Goal: Check status

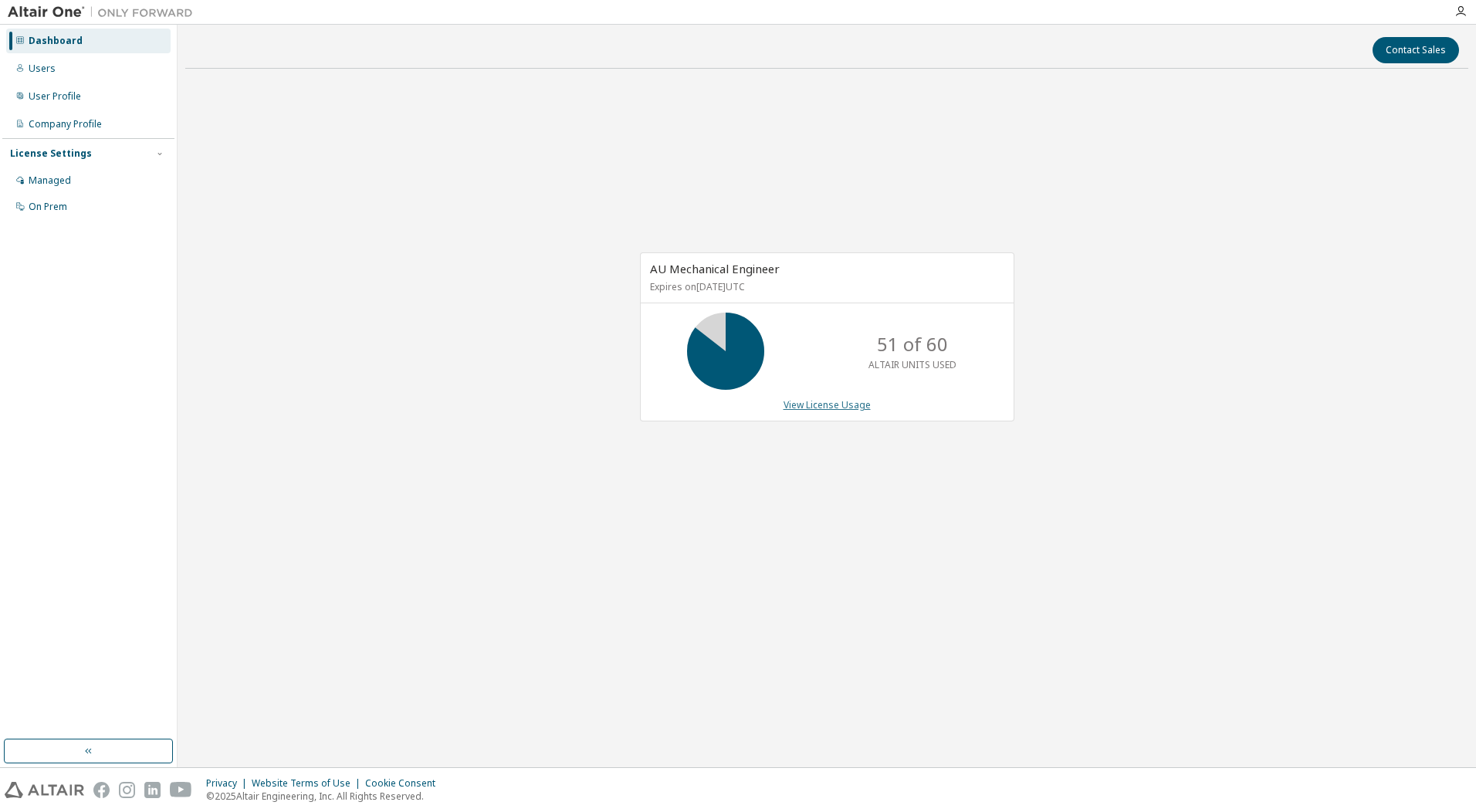
click at [817, 402] on link "View License Usage" at bounding box center [826, 404] width 87 height 13
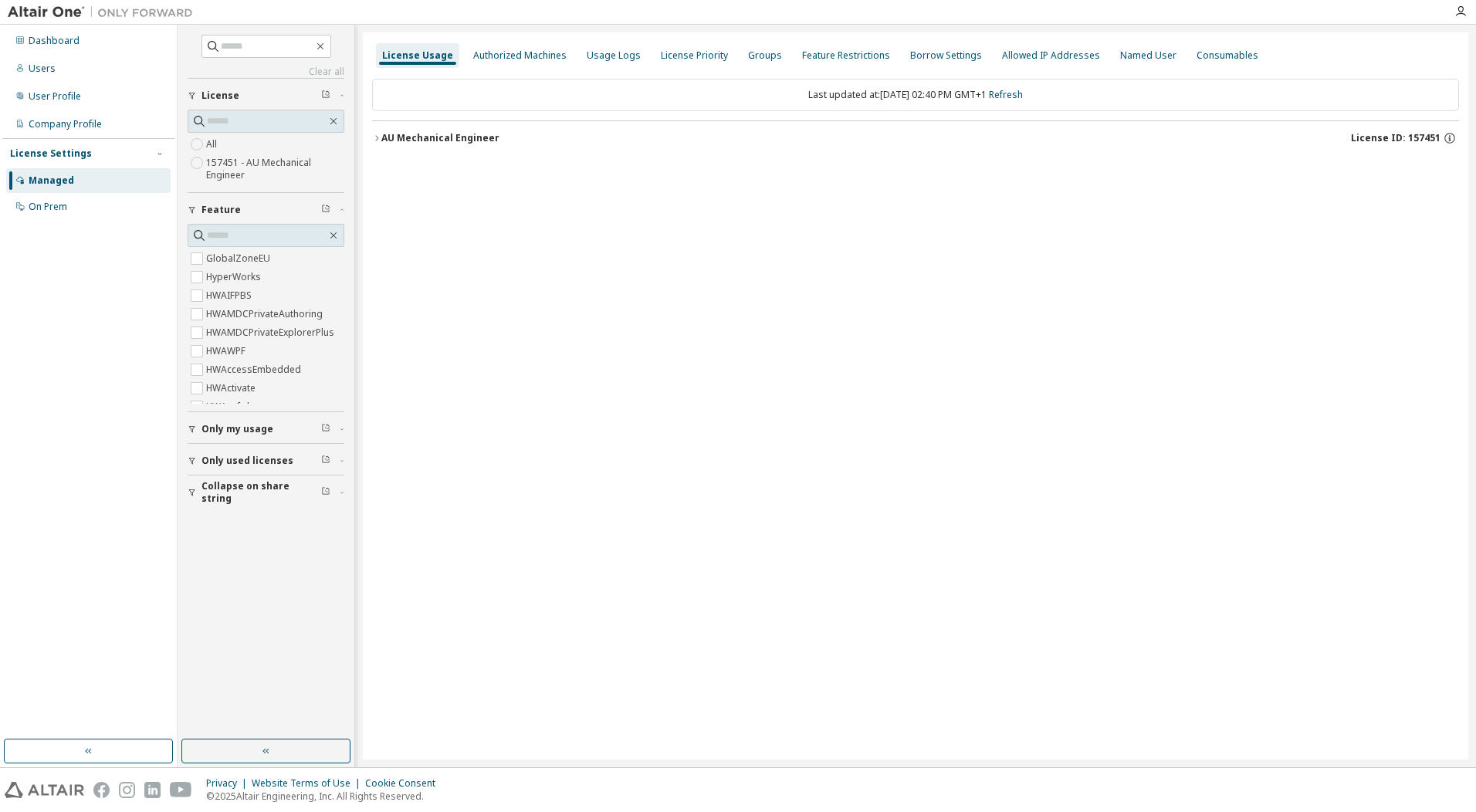
click at [468, 127] on button "AU Mechanical Engineer License ID: 157451" at bounding box center [915, 138] width 1087 height 34
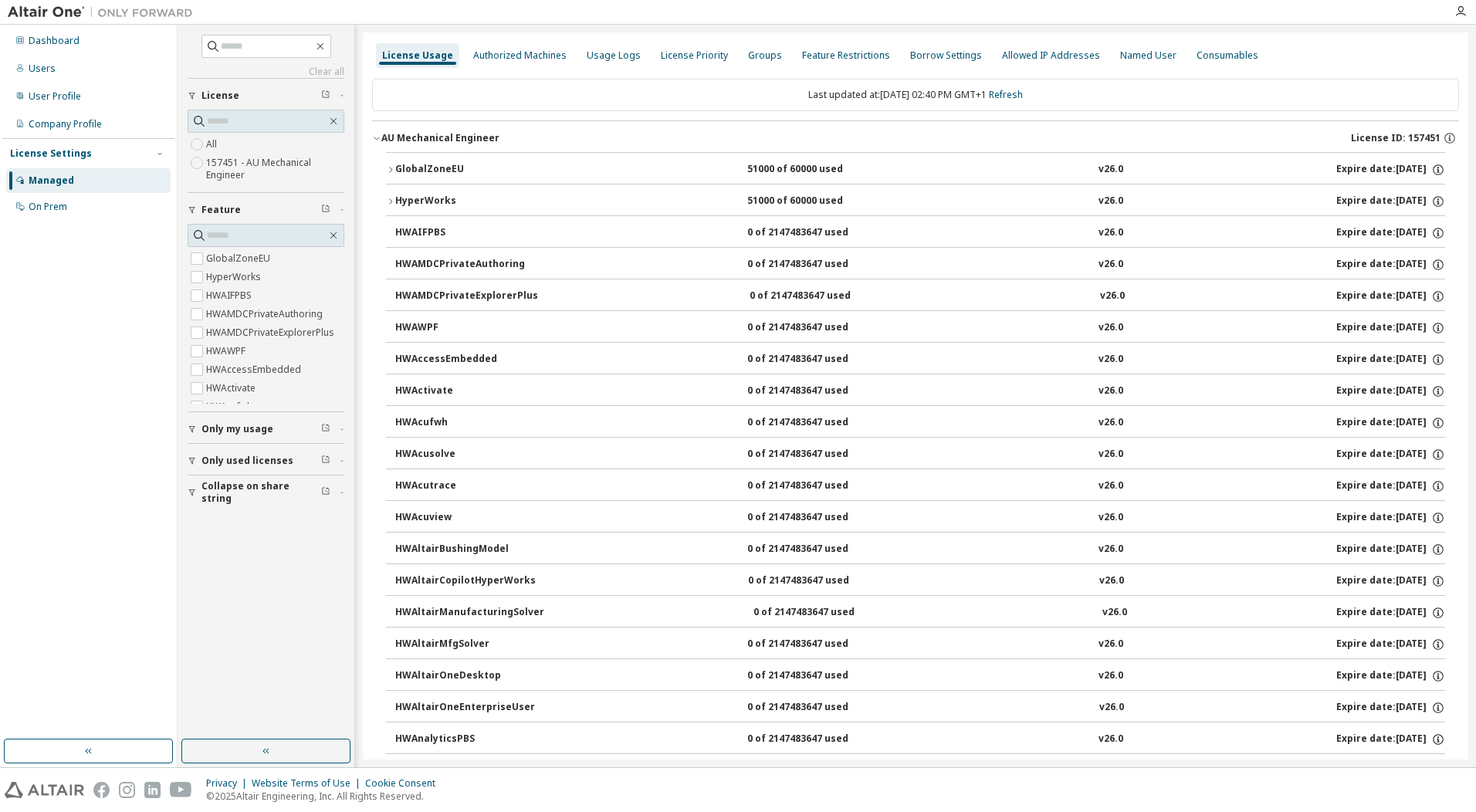
click at [422, 196] on div "HyperWorks" at bounding box center [465, 201] width 139 height 14
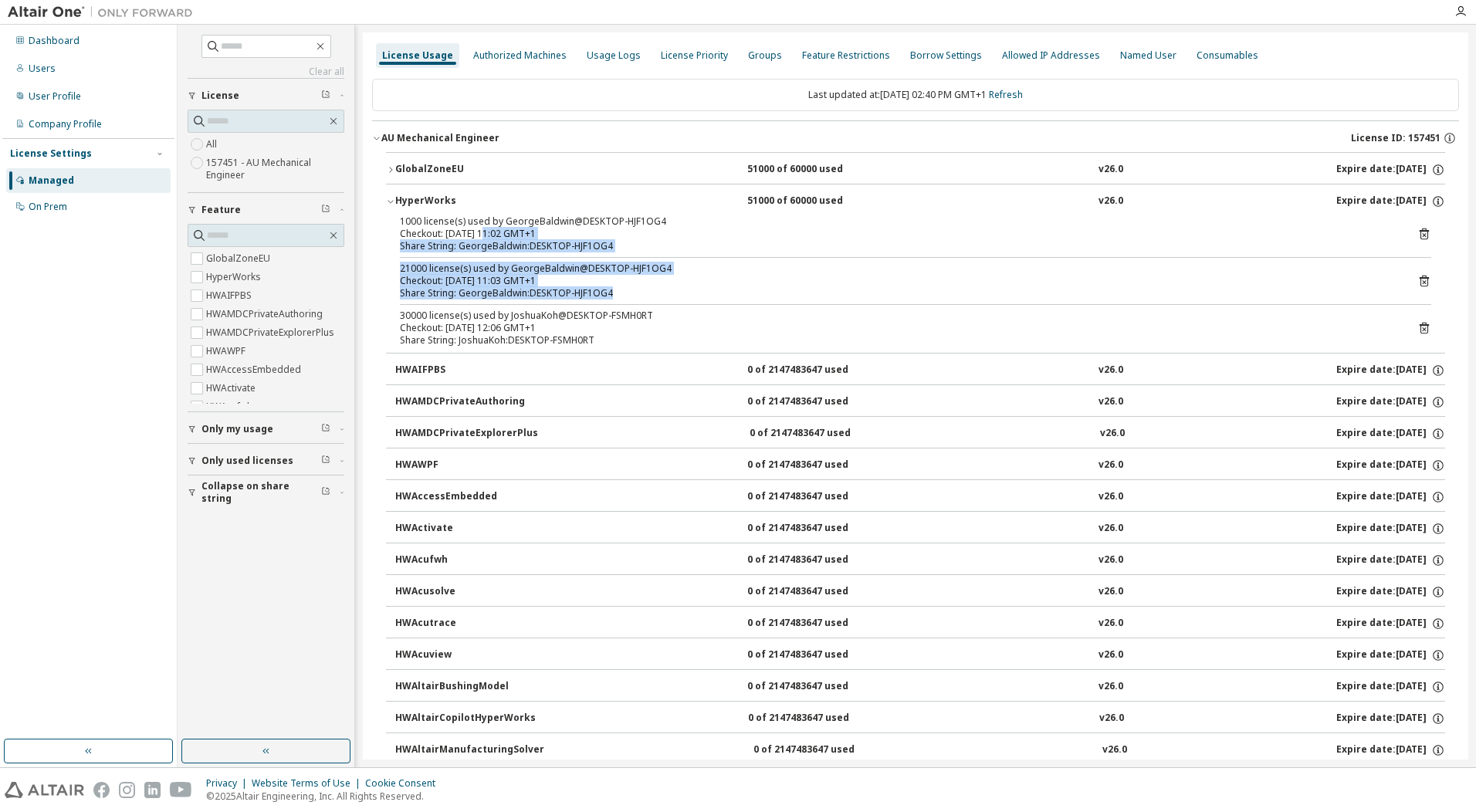
drag, startPoint x: 484, startPoint y: 234, endPoint x: 491, endPoint y: 312, distance: 78.3
click at [491, 312] on div "1000 license(s) used by GeorgeBaldwin@DESKTOP-HJF1OG4 Checkout: [DATE] 11:02 GM…" at bounding box center [915, 284] width 1059 height 137
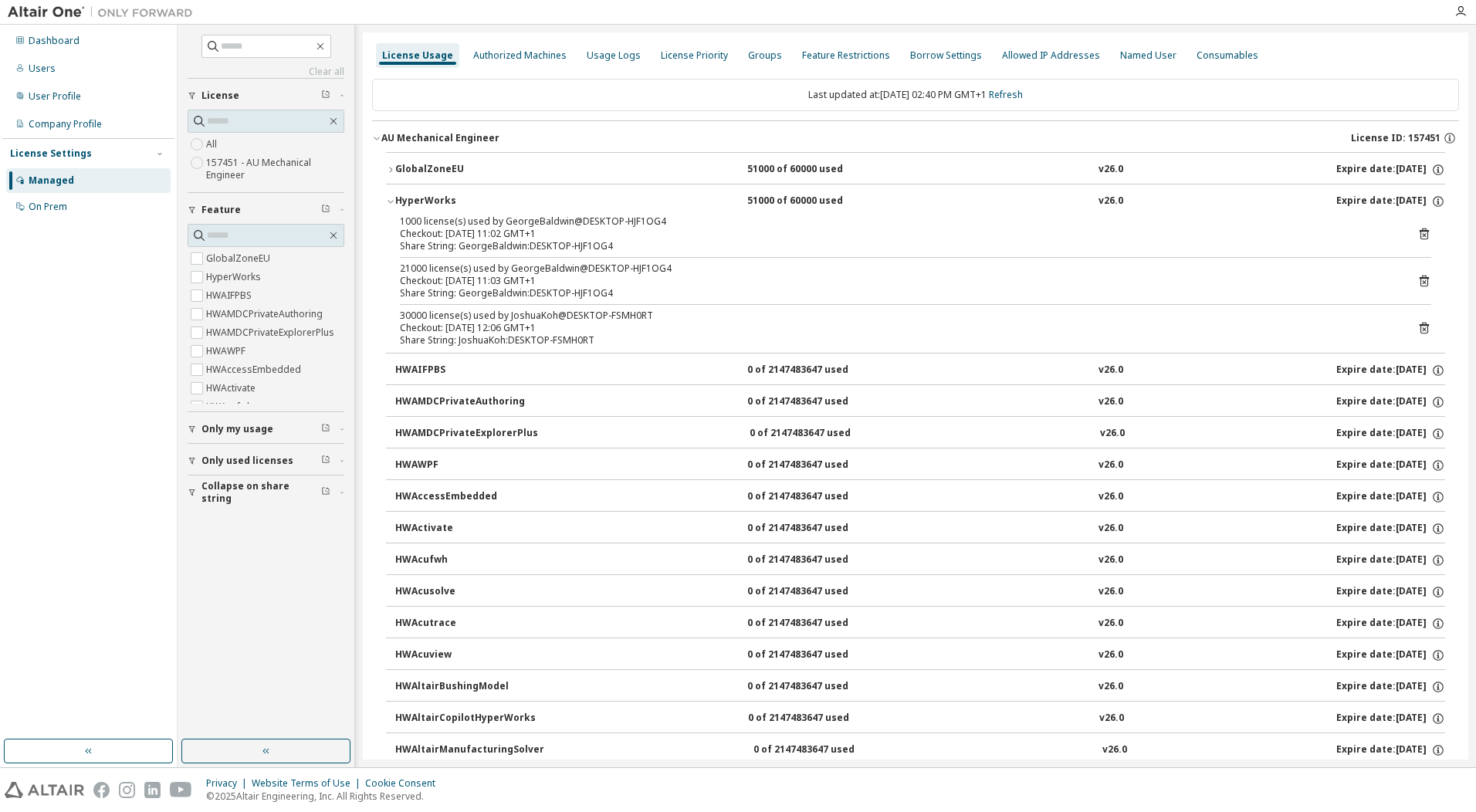
drag, startPoint x: 491, startPoint y: 312, endPoint x: 469, endPoint y: 332, distance: 29.7
click at [469, 332] on div "Checkout: [DATE] 12:06 GMT+1" at bounding box center [897, 328] width 994 height 12
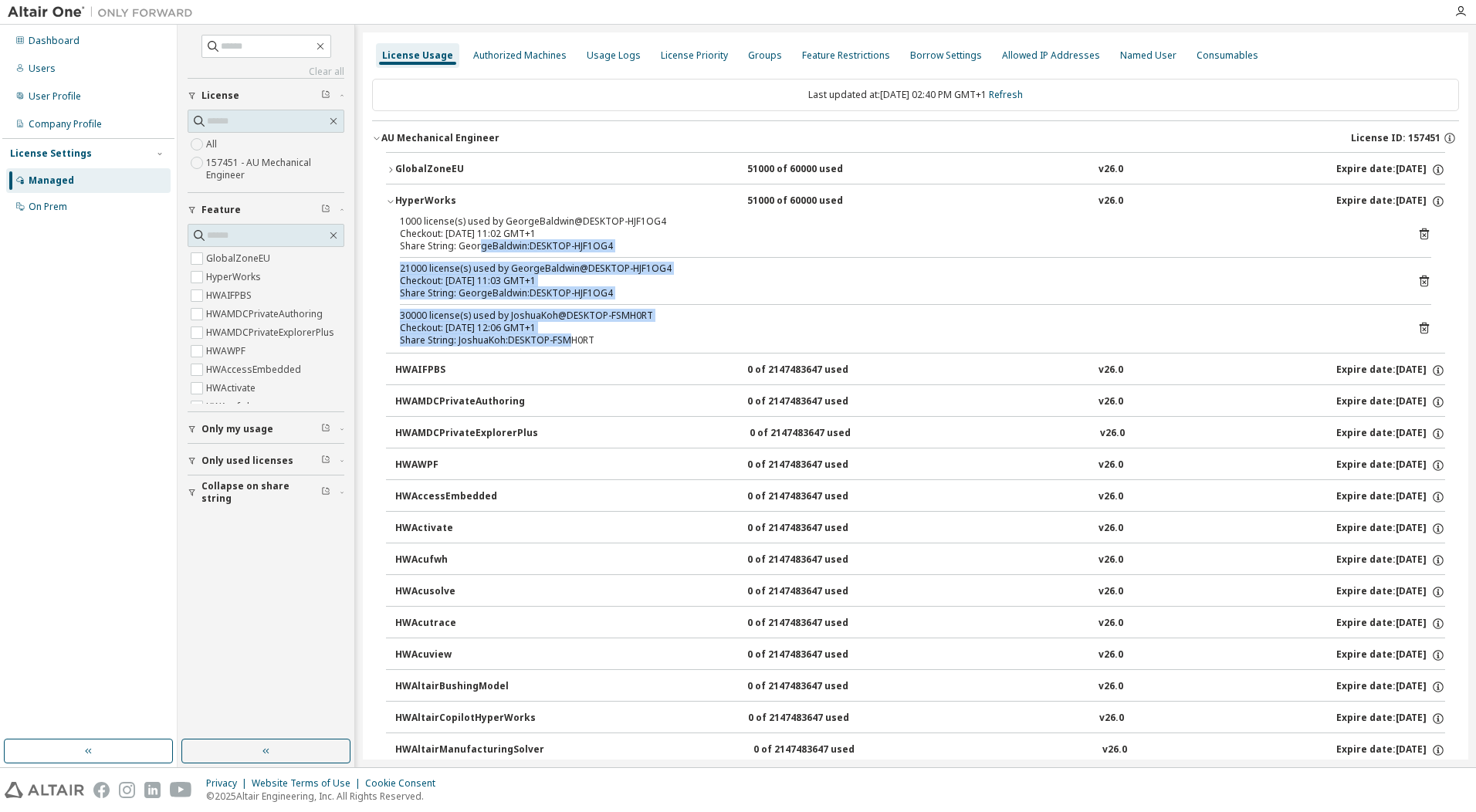
drag, startPoint x: 565, startPoint y: 334, endPoint x: 478, endPoint y: 251, distance: 120.2
click at [478, 251] on div "1000 license(s) used by GeorgeBaldwin@DESKTOP-HJF1OG4 Checkout: [DATE] 11:02 GM…" at bounding box center [915, 284] width 1059 height 137
drag, startPoint x: 478, startPoint y: 251, endPoint x: 432, endPoint y: 272, distance: 50.6
click at [432, 272] on div "21000 license(s) used by GeorgeBaldwin@DESKTOP-HJF1OG4" at bounding box center [897, 269] width 994 height 12
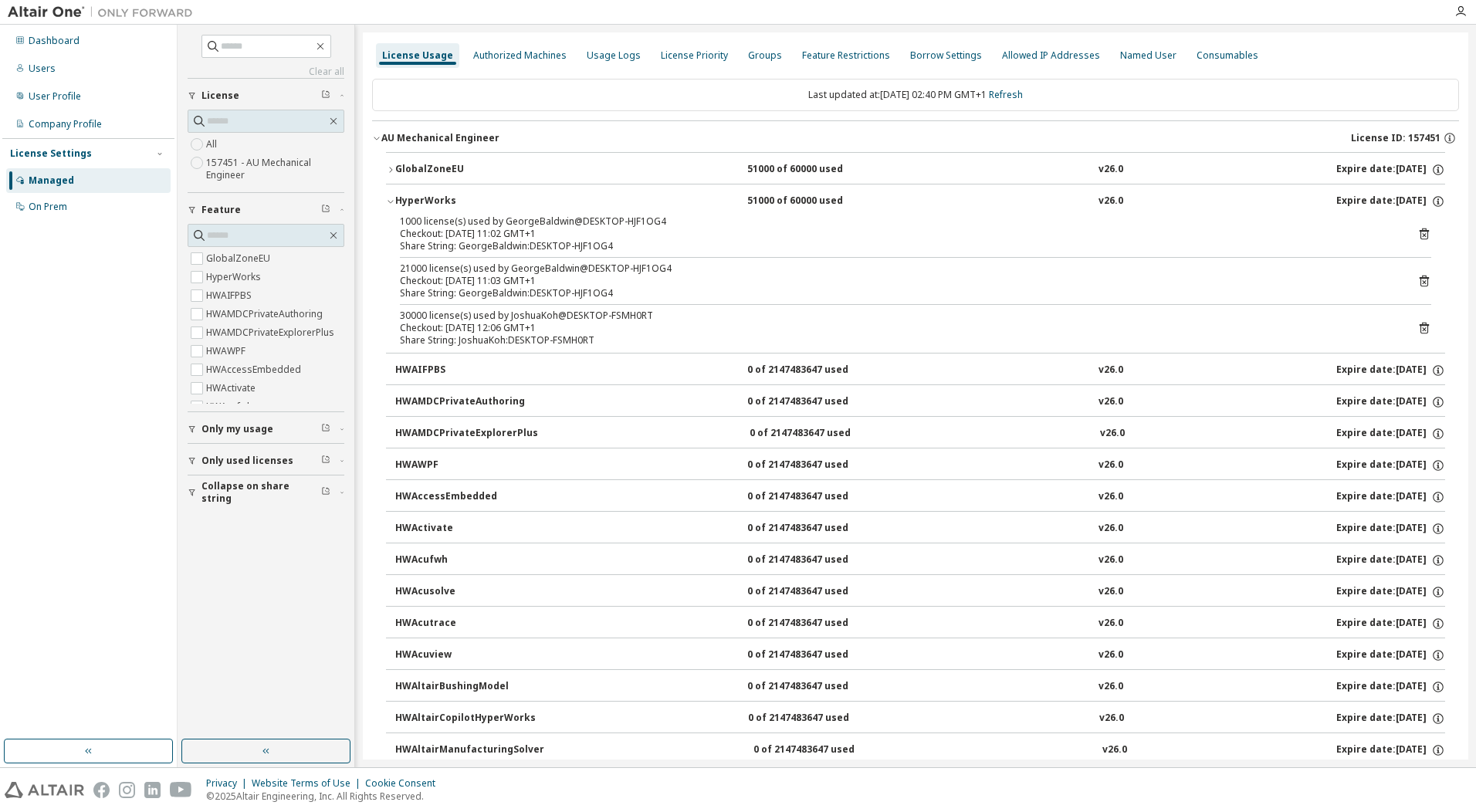
drag, startPoint x: 408, startPoint y: 211, endPoint x: 458, endPoint y: 292, distance: 95.2
click at [458, 292] on div "HyperWorks 51000 of 60000 used v26.0 Expire date: [DATE] 1000 license(s) used b…" at bounding box center [915, 268] width 1059 height 169
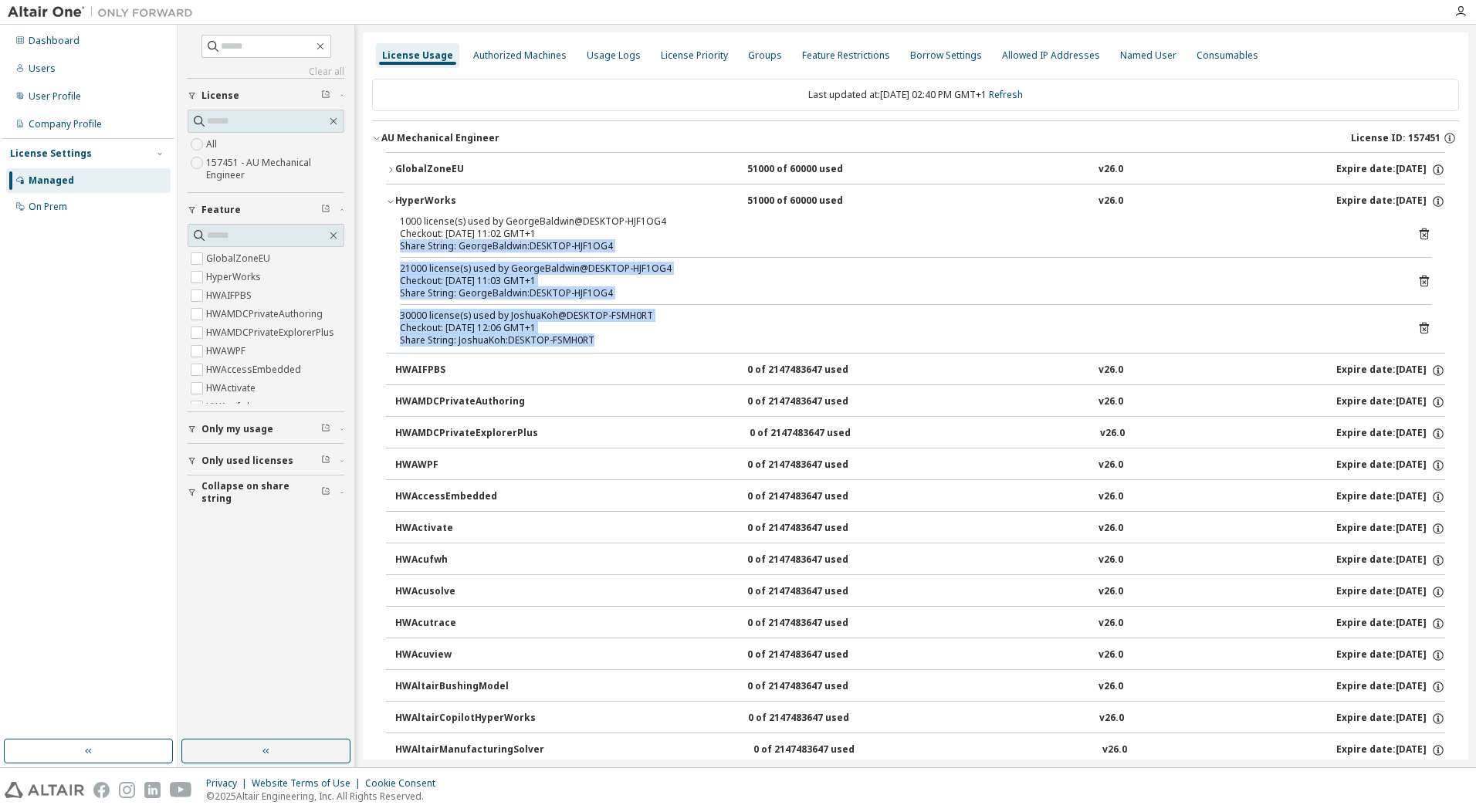
drag, startPoint x: 595, startPoint y: 336, endPoint x: 400, endPoint y: 240, distance: 217.3
click at [400, 240] on div "1000 license(s) used by GeorgeBaldwin@DESKTOP-HJF1OG4 Checkout: [DATE] 11:02 GM…" at bounding box center [915, 284] width 1059 height 137
drag, startPoint x: 400, startPoint y: 240, endPoint x: 414, endPoint y: 276, distance: 38.6
click at [414, 276] on div "Checkout: [DATE] 11:03 GMT+1" at bounding box center [897, 281] width 994 height 12
